Goal: Task Accomplishment & Management: Manage account settings

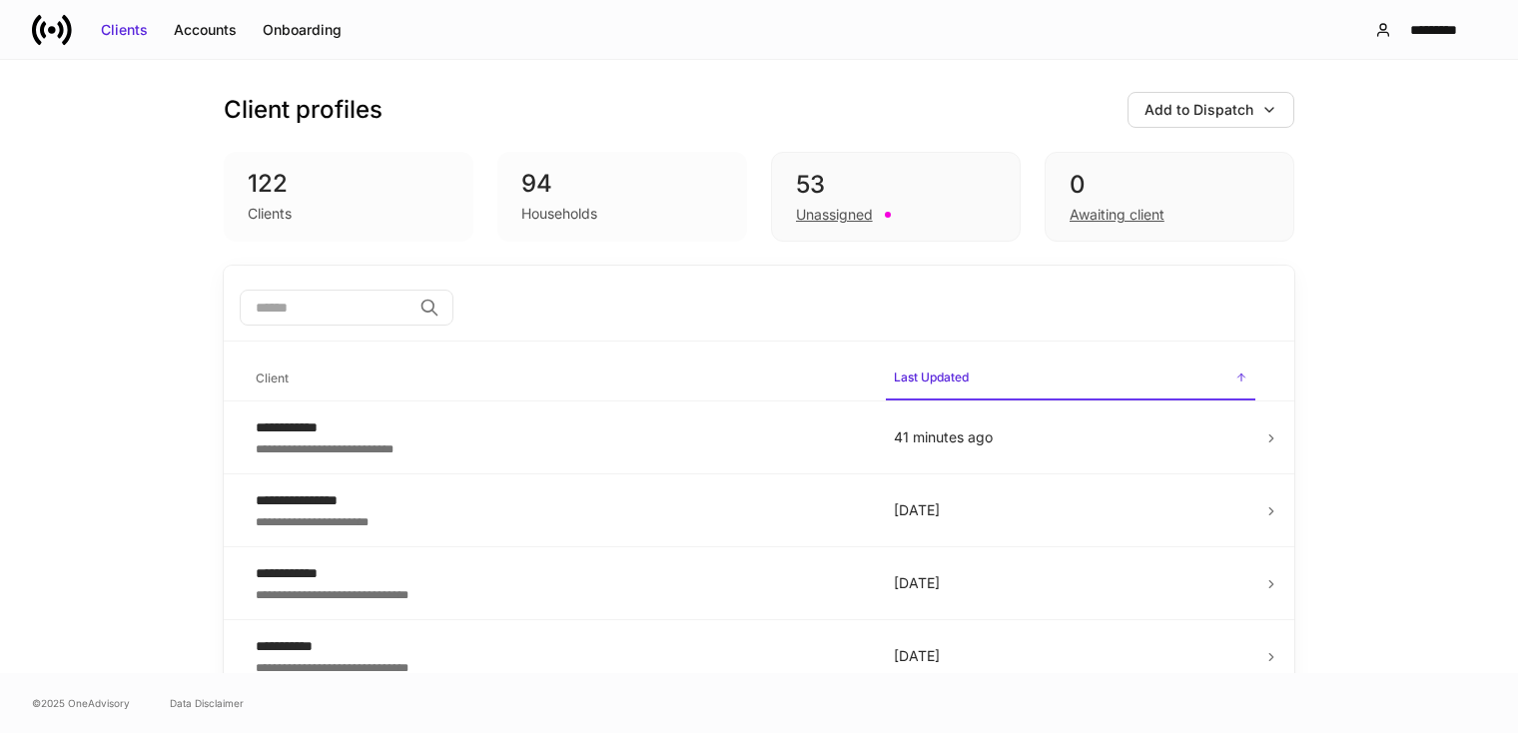
click at [1414, 247] on div "**********" at bounding box center [759, 366] width 1518 height 613
click at [1408, 36] on div "*********" at bounding box center [1434, 30] width 70 height 20
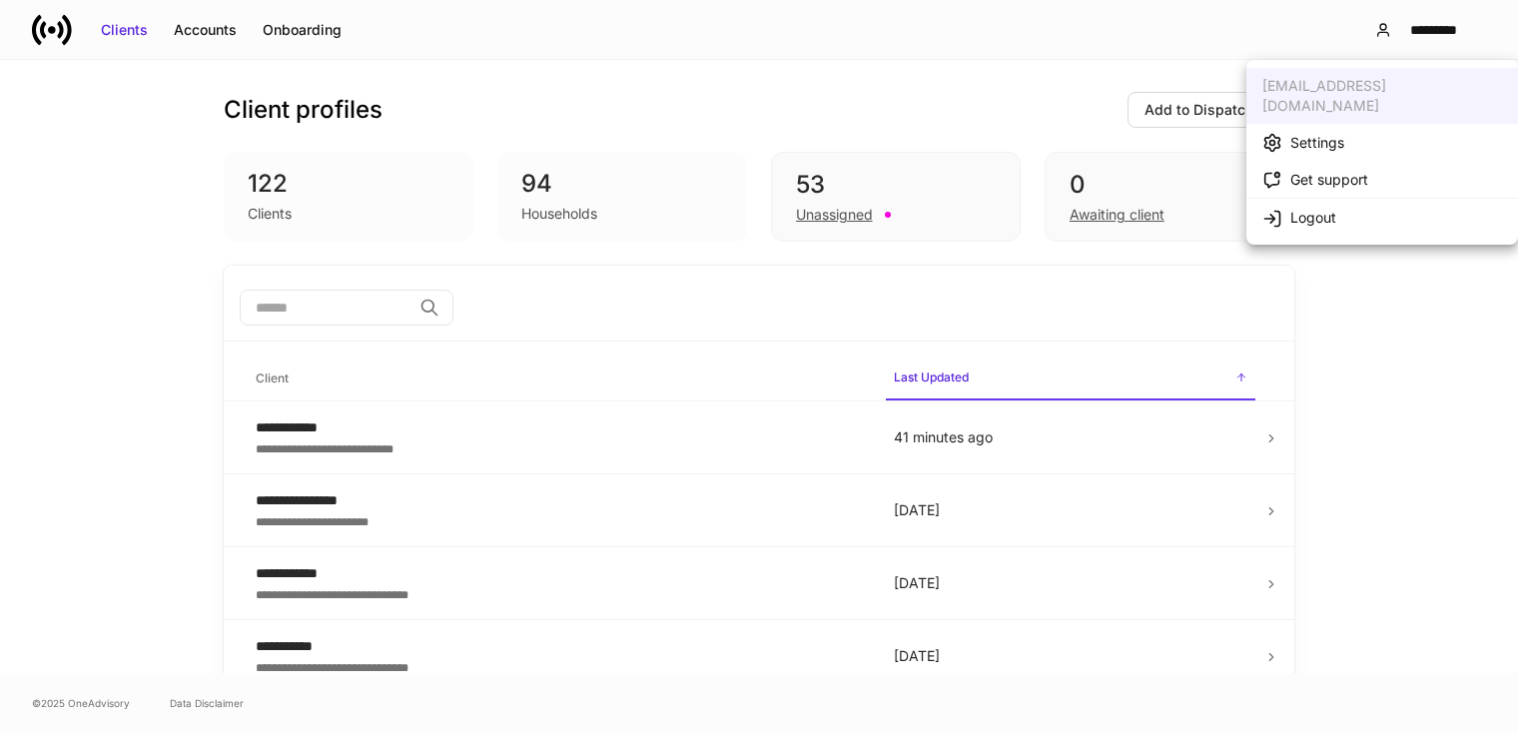
click at [1331, 133] on div "Settings" at bounding box center [1317, 143] width 54 height 20
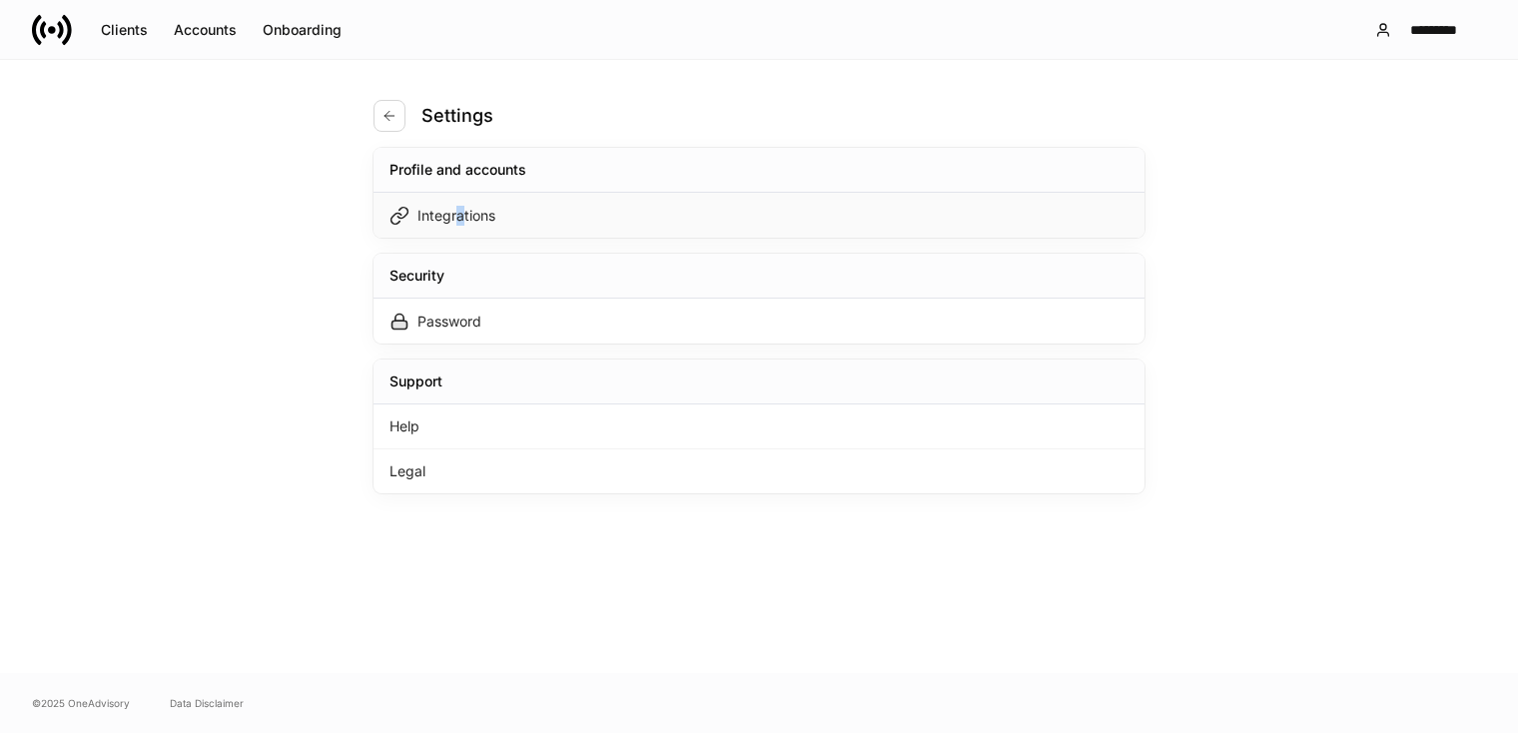
click at [456, 220] on div "Integrations" at bounding box center [456, 216] width 78 height 20
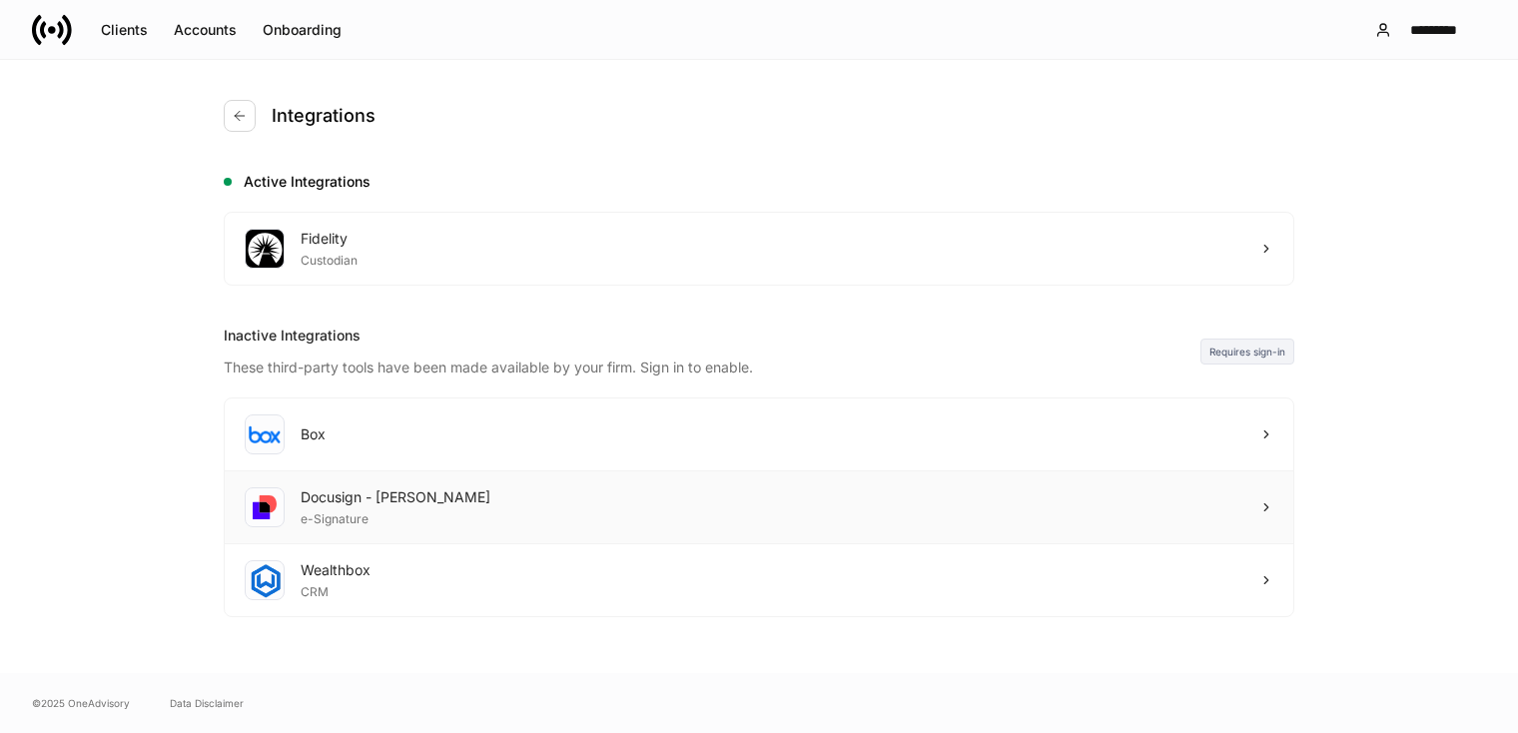
click at [411, 510] on div "e-Signature" at bounding box center [396, 517] width 190 height 20
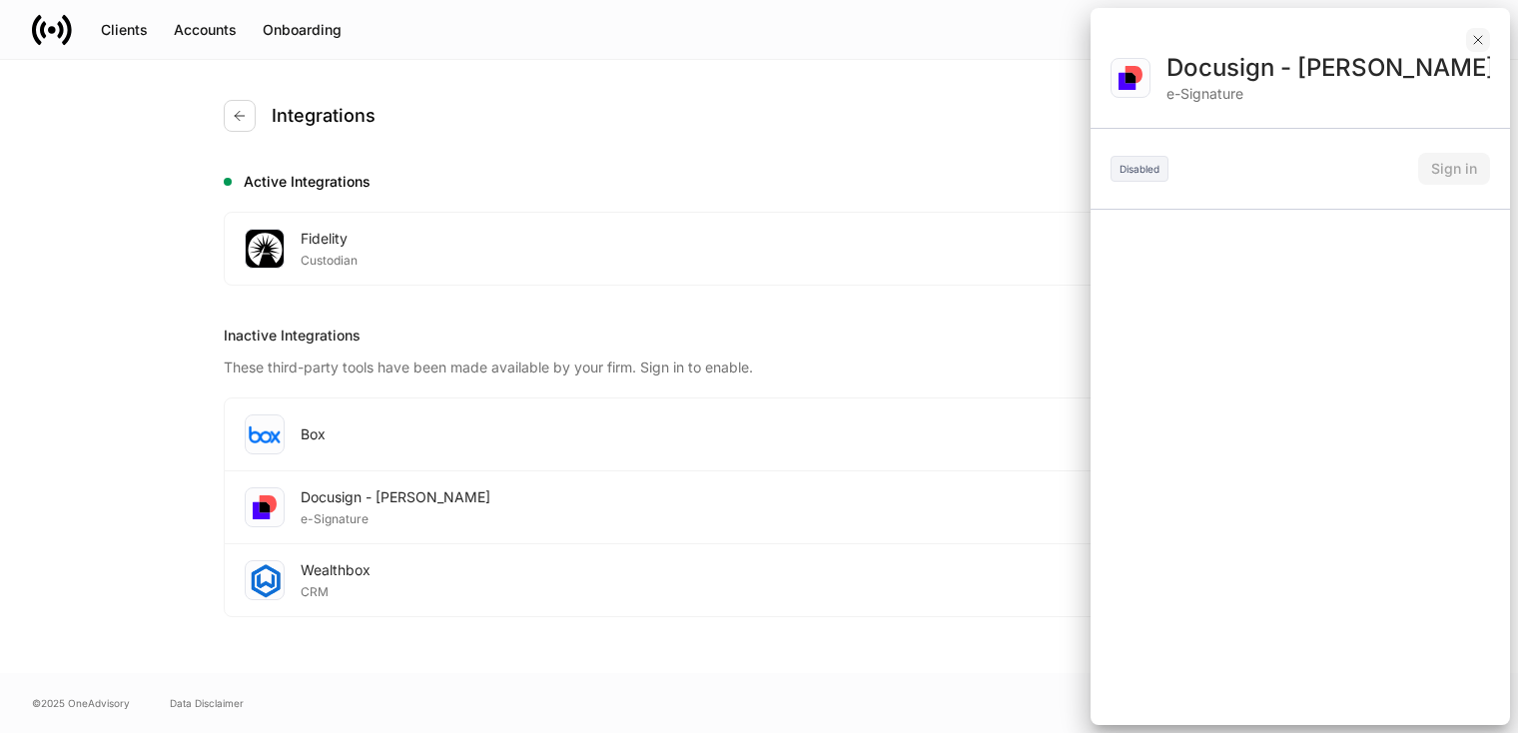
click at [1480, 41] on icon "button" at bounding box center [1478, 40] width 16 height 16
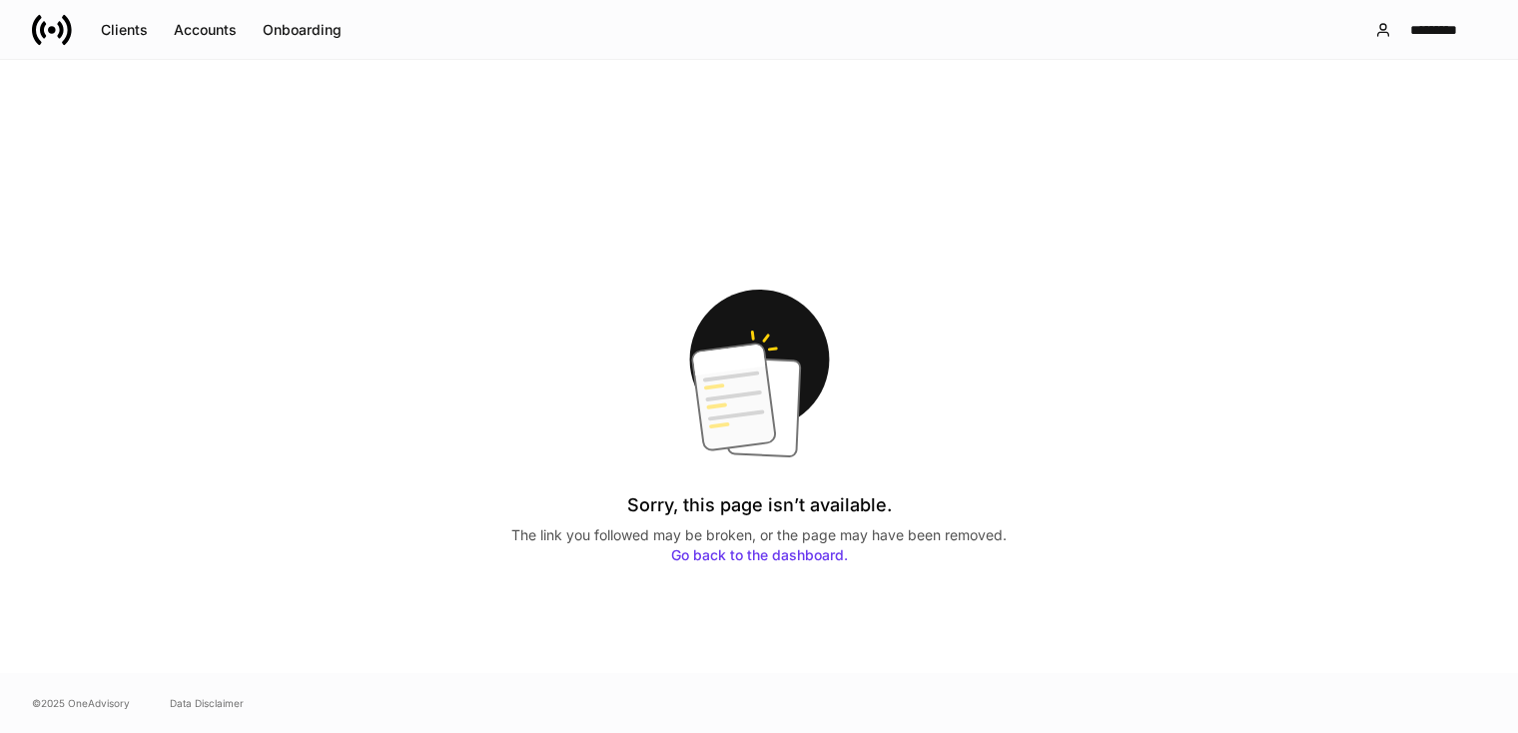
click at [51, 141] on div "Sorry, this page isn’t available. The link you followed may be broken, or the p…" at bounding box center [759, 426] width 1518 height 733
click at [55, 33] on icon at bounding box center [52, 30] width 40 height 40
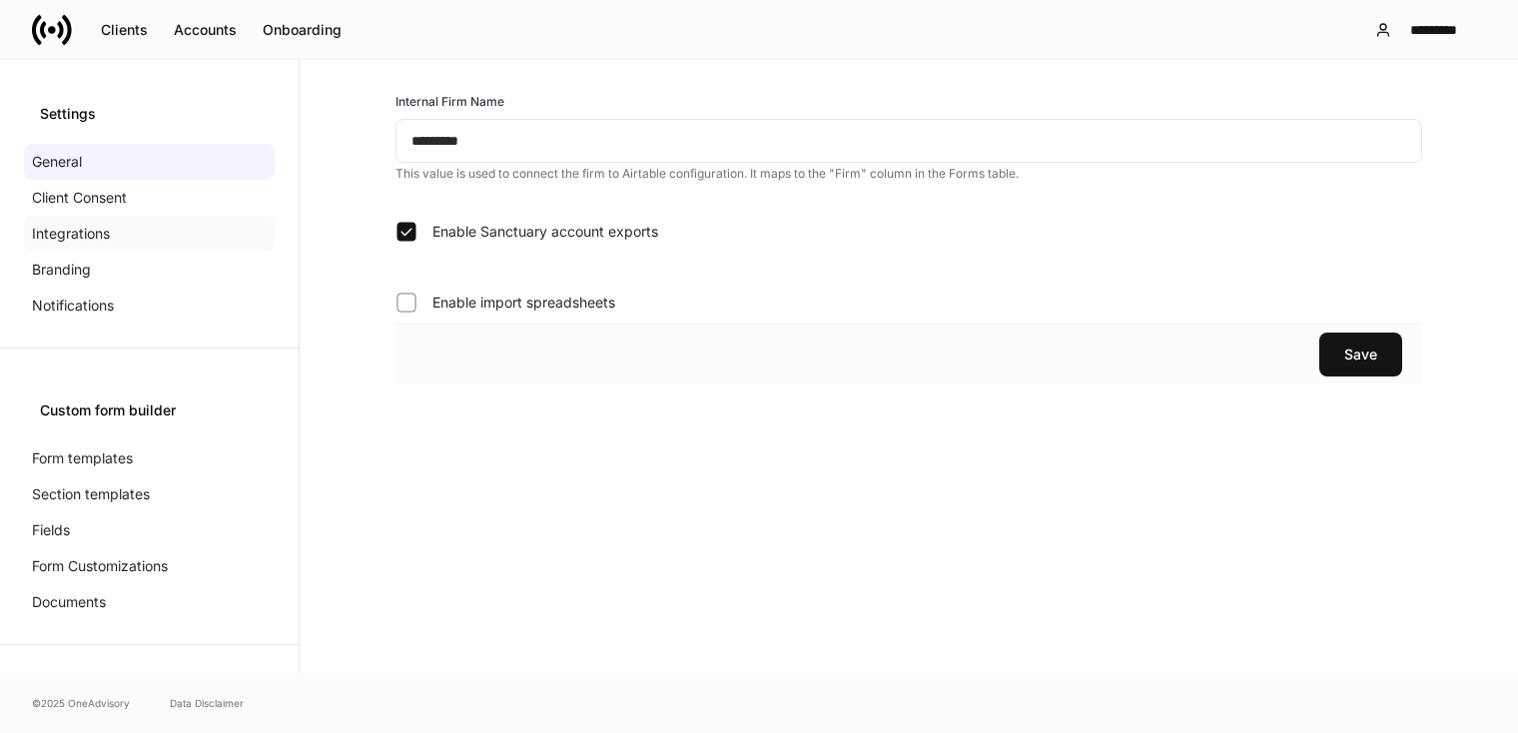
click at [83, 240] on p "Integrations" at bounding box center [71, 234] width 78 height 20
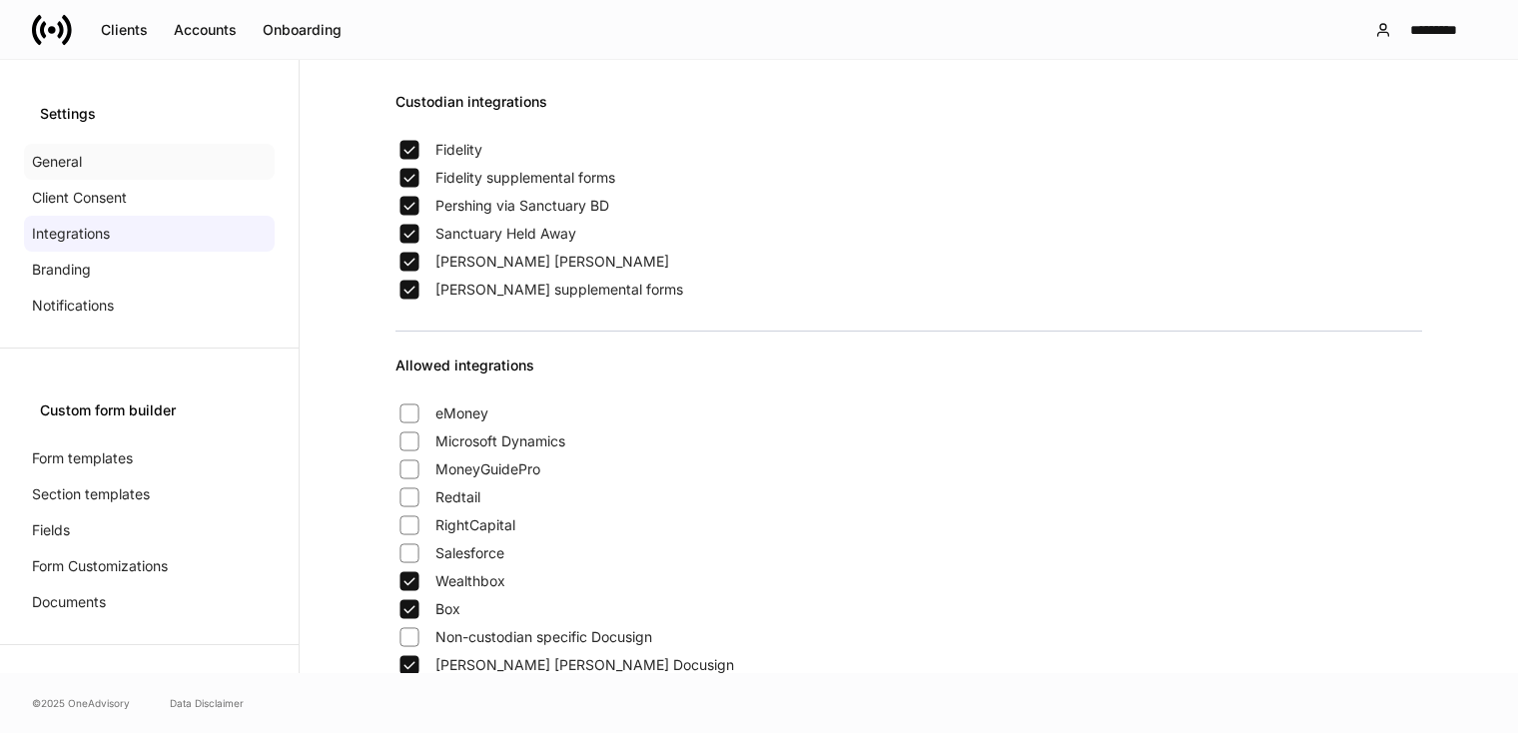
click at [58, 161] on p "General" at bounding box center [57, 162] width 50 height 20
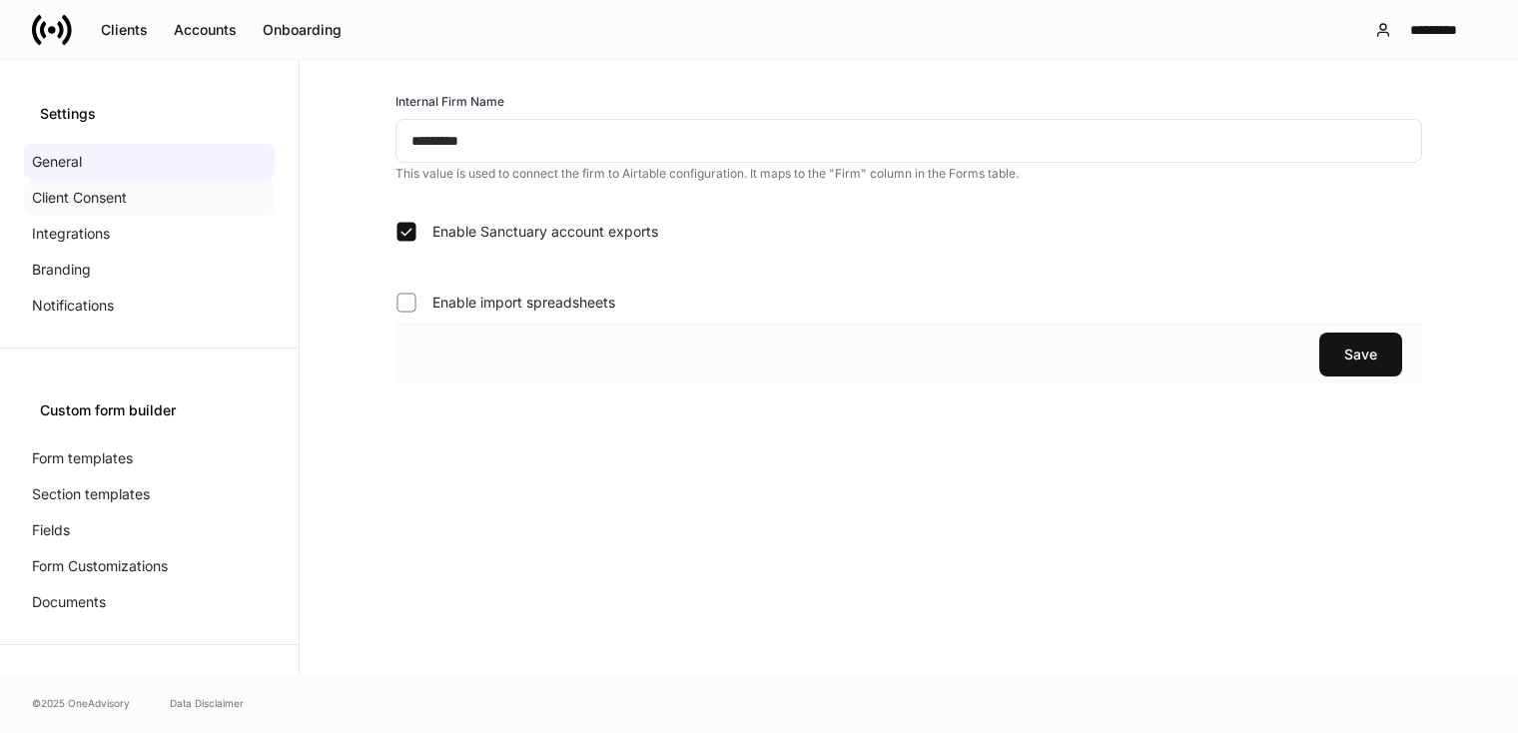
click at [56, 194] on p "Client Consent" at bounding box center [79, 198] width 95 height 20
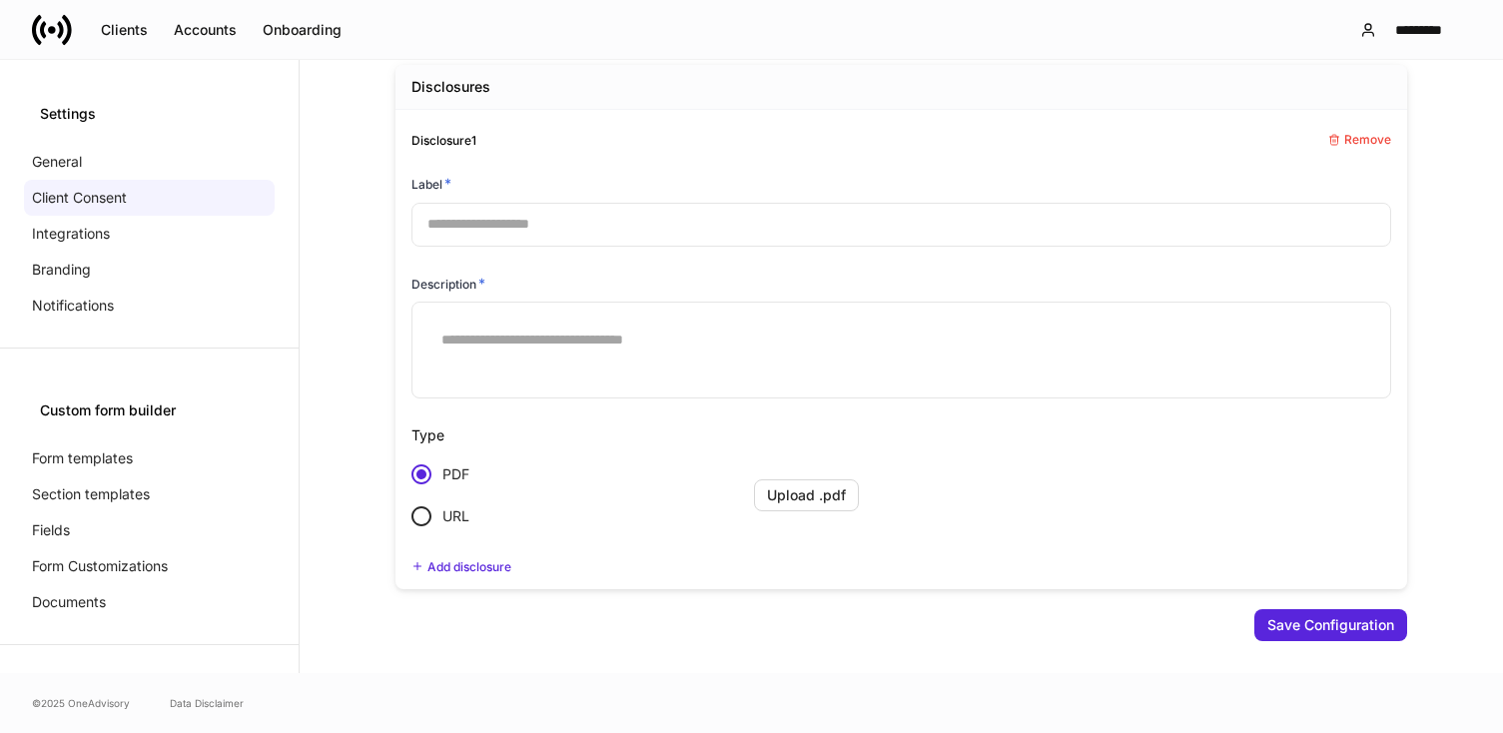
scroll to position [100, 0]
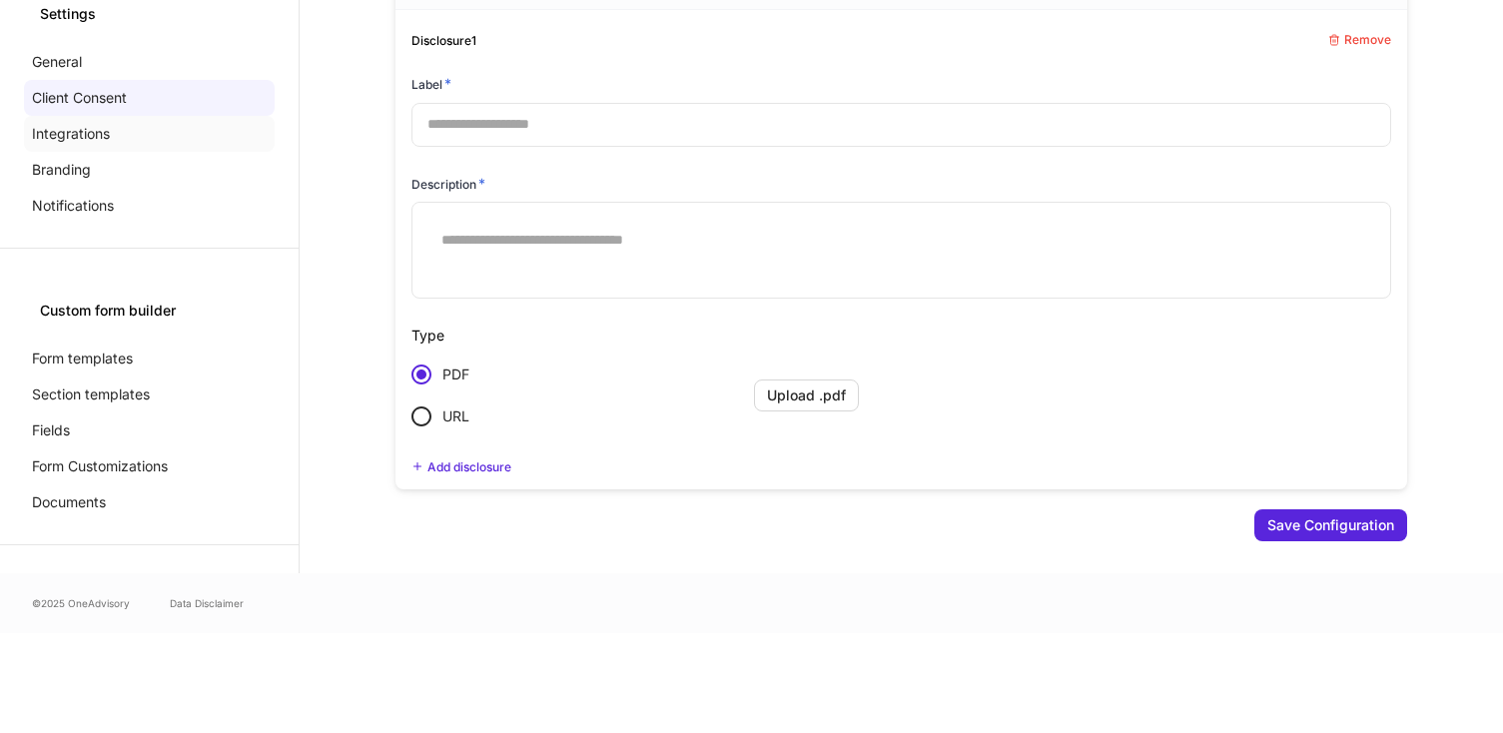
click at [77, 137] on p "Integrations" at bounding box center [71, 134] width 78 height 20
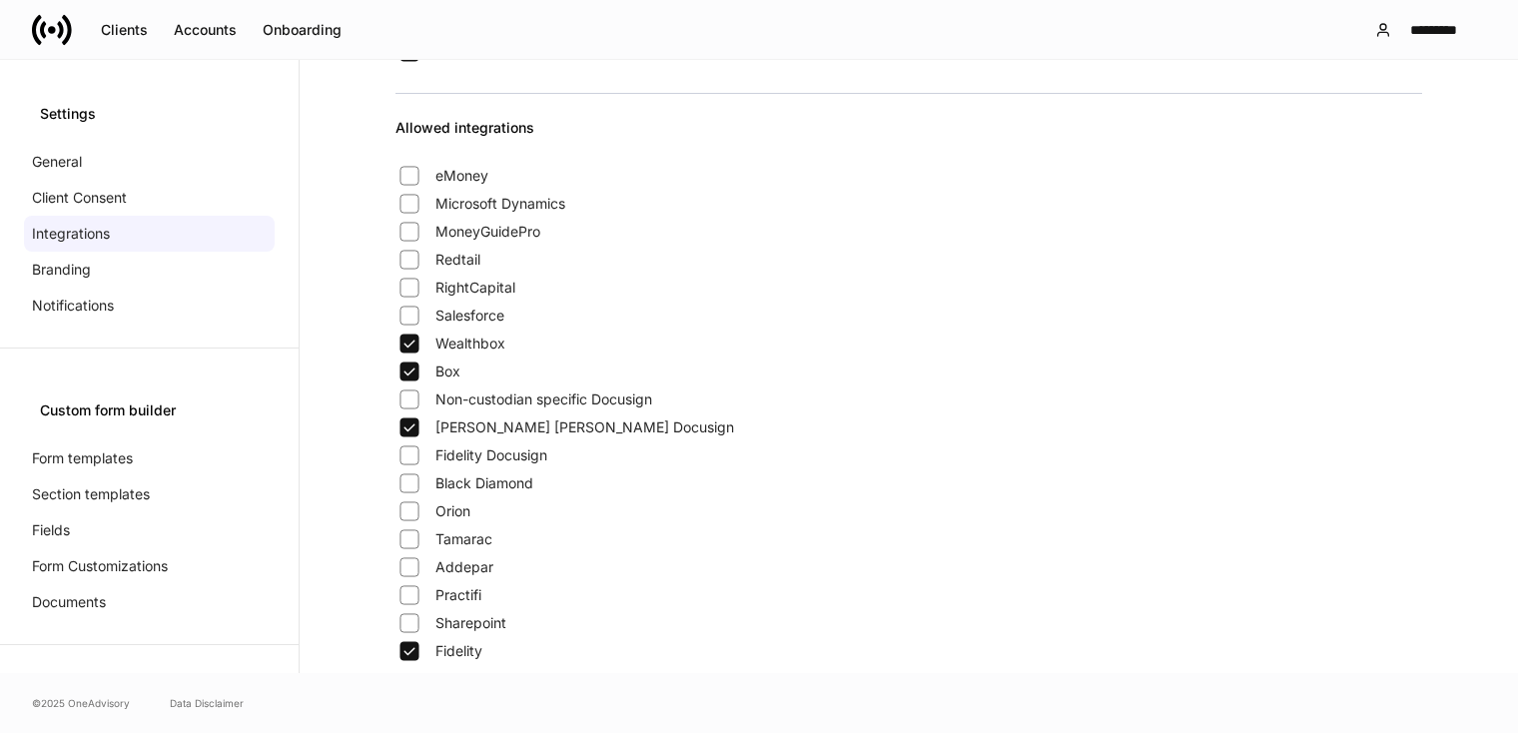
scroll to position [512, 0]
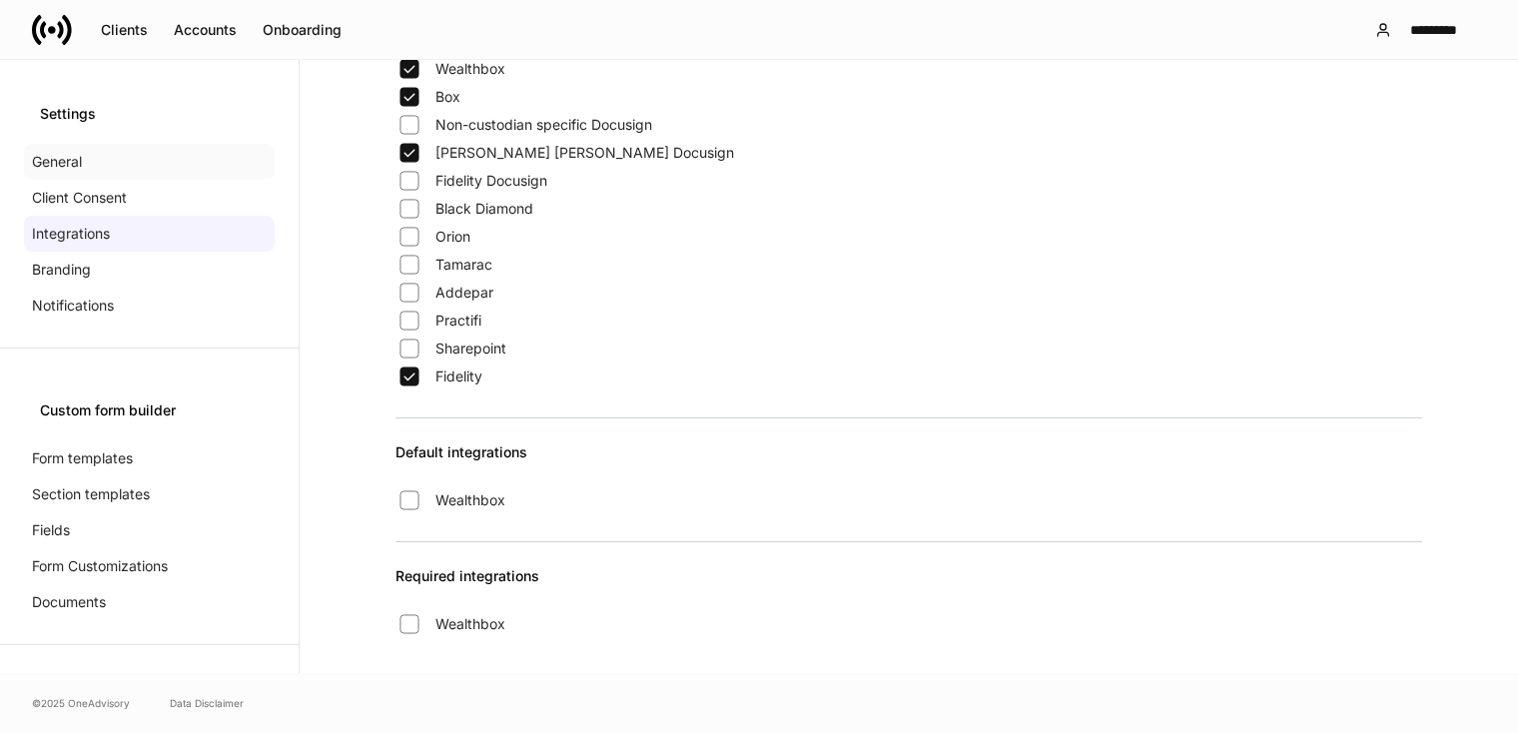
click at [60, 164] on p "General" at bounding box center [57, 162] width 50 height 20
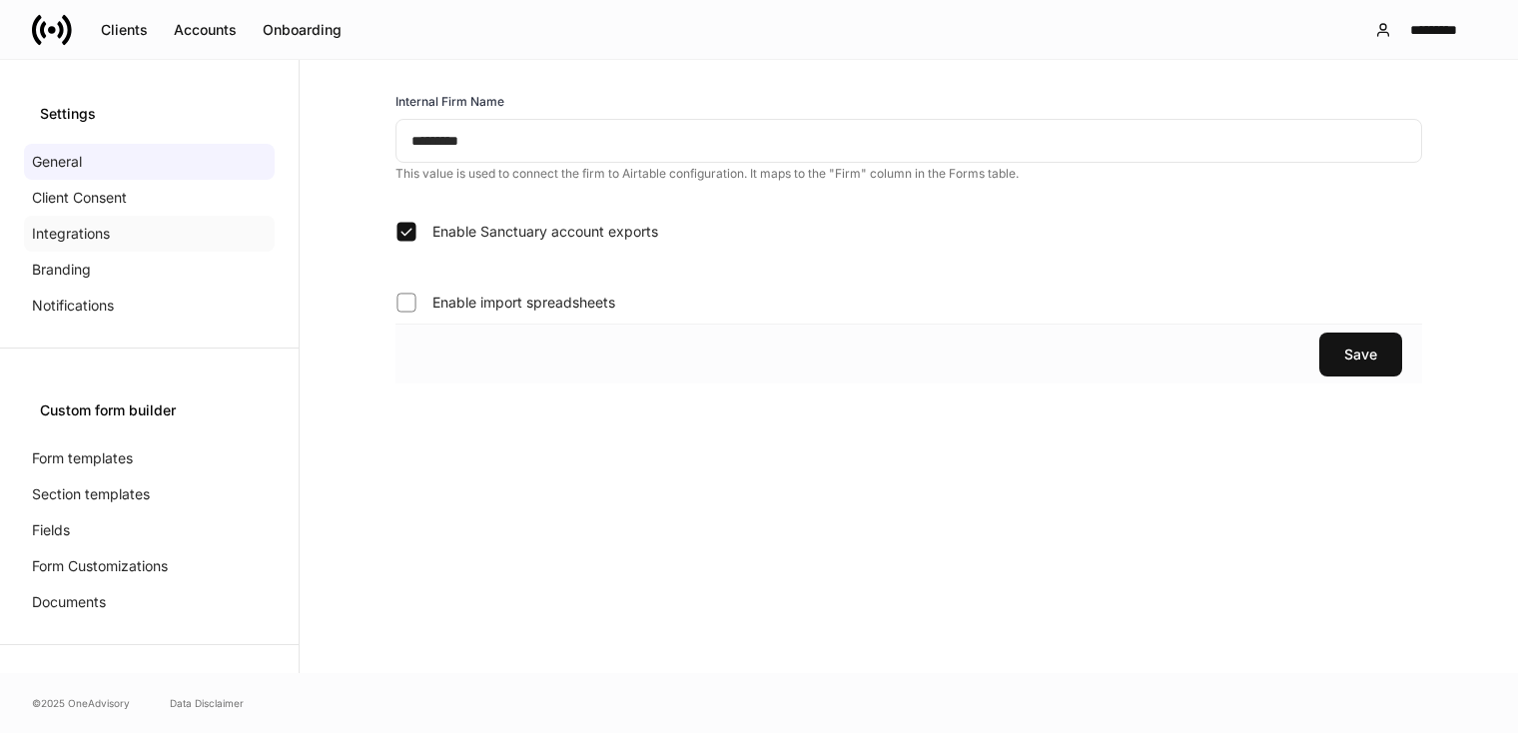
click at [59, 224] on p "Integrations" at bounding box center [71, 234] width 78 height 20
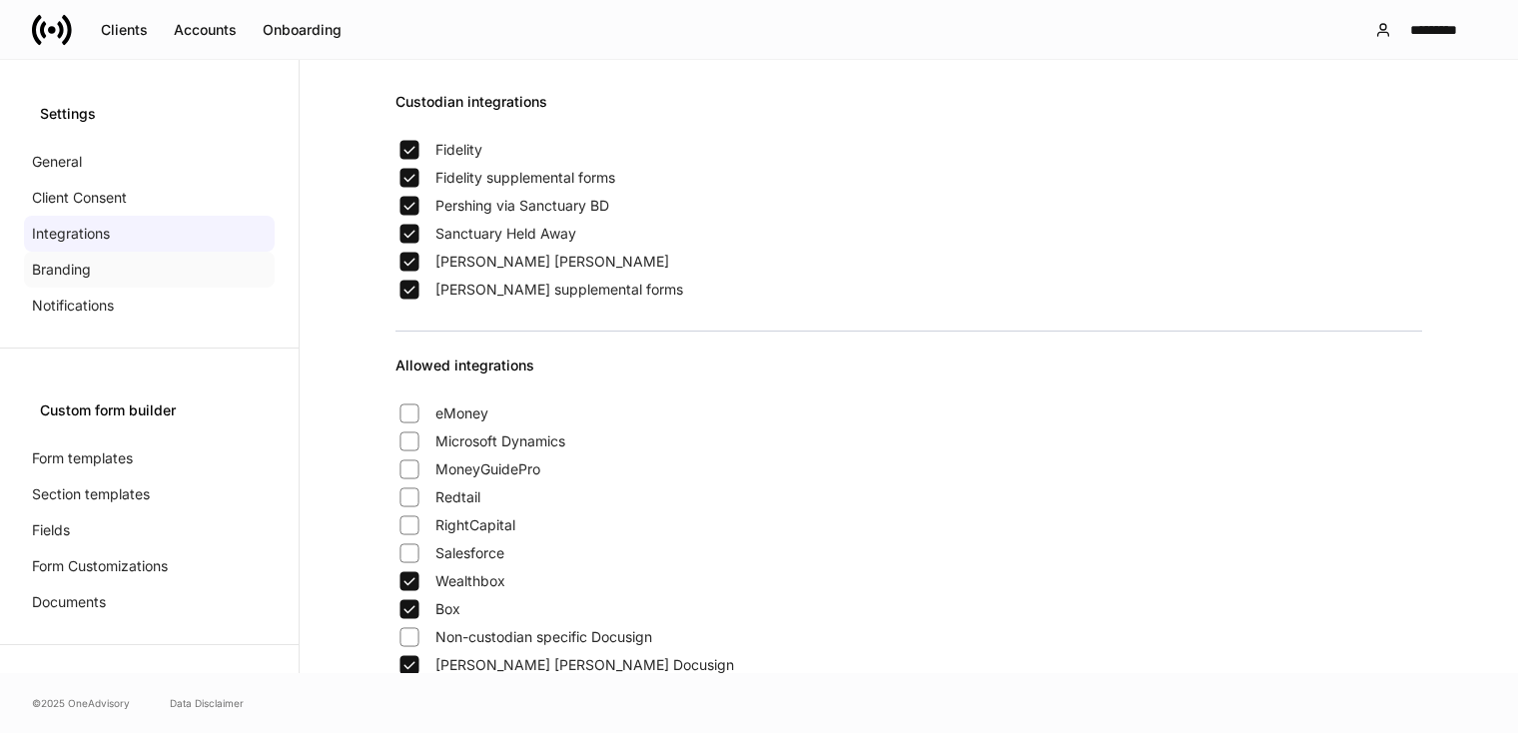
click at [50, 271] on p "Branding" at bounding box center [61, 270] width 59 height 20
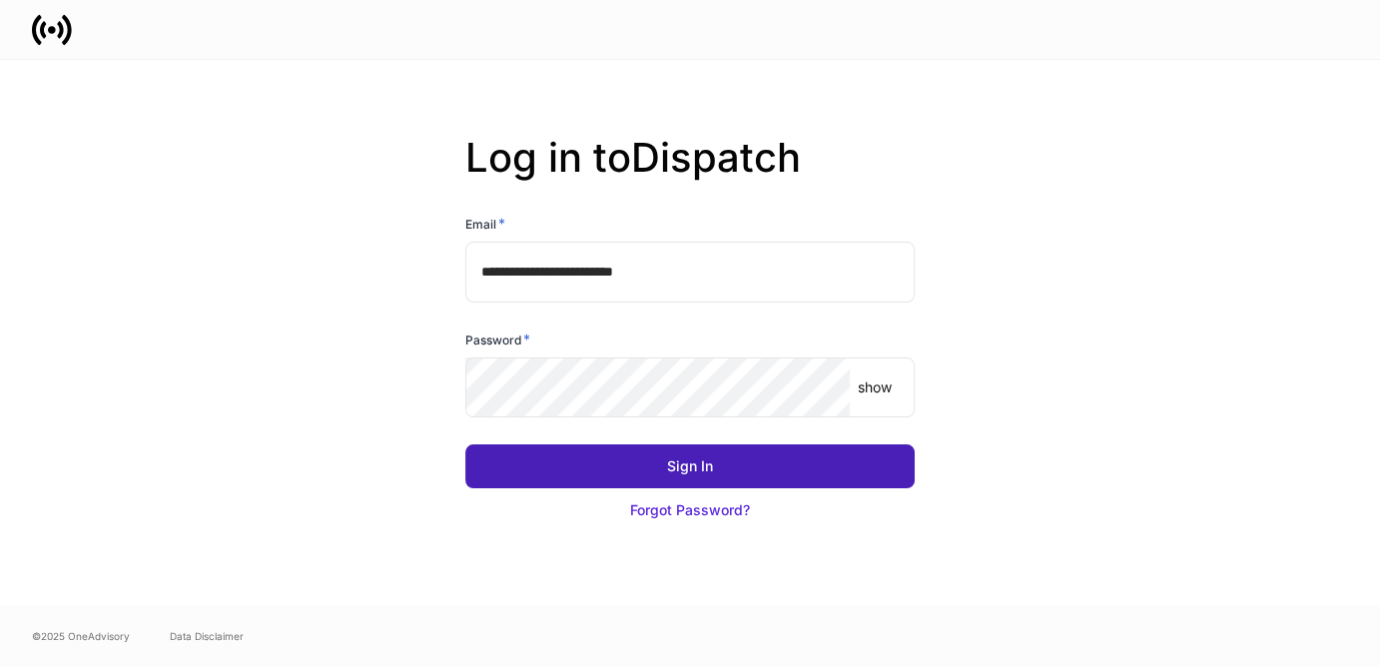
click at [639, 458] on button "Sign In" at bounding box center [689, 466] width 449 height 44
